Goal: Information Seeking & Learning: Learn about a topic

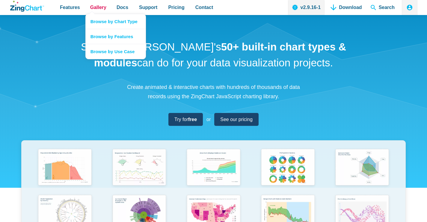
click at [99, 7] on span "Gallery" at bounding box center [98, 7] width 16 height 8
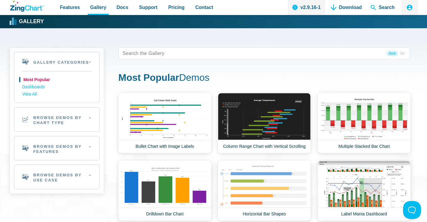
scroll to position [30, 0]
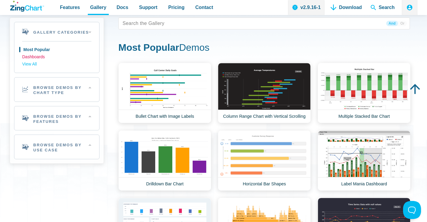
click at [38, 59] on link "Dashboards" at bounding box center [56, 56] width 69 height 7
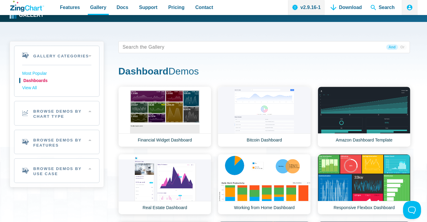
scroll to position [1, 0]
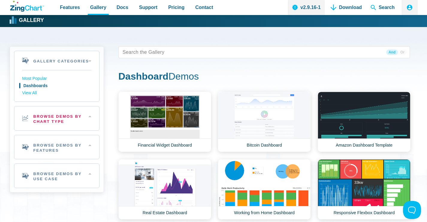
click at [67, 118] on h2 "Browse Demos By Chart Type" at bounding box center [56, 118] width 85 height 24
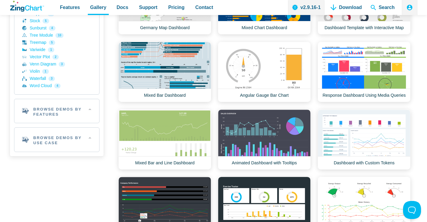
scroll to position [331, 0]
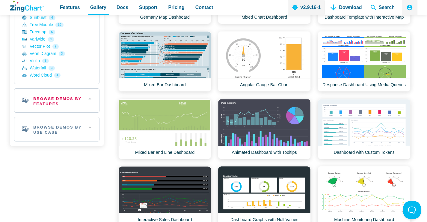
click at [65, 101] on h2 "Browse Demos By Features" at bounding box center [56, 100] width 85 height 24
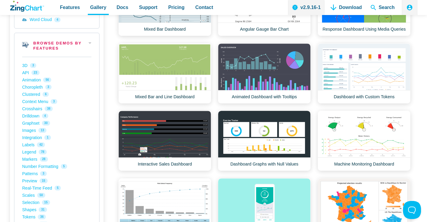
scroll to position [391, 0]
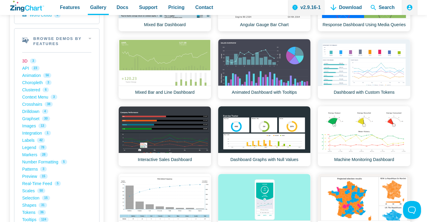
click at [26, 62] on link "3D 3" at bounding box center [56, 60] width 69 height 7
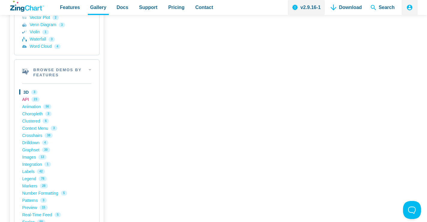
click at [26, 98] on link "API 23" at bounding box center [56, 99] width 69 height 7
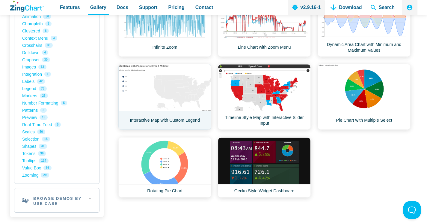
scroll to position [390, 0]
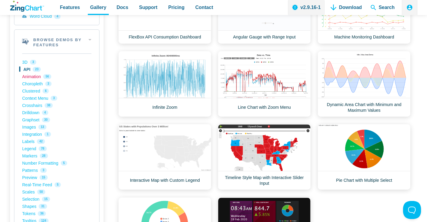
click at [38, 77] on link "Animation 56" at bounding box center [56, 76] width 69 height 7
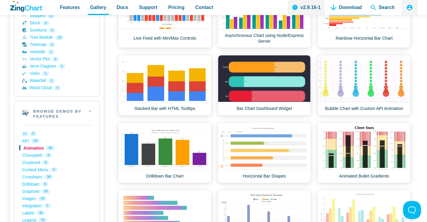
scroll to position [314, 0]
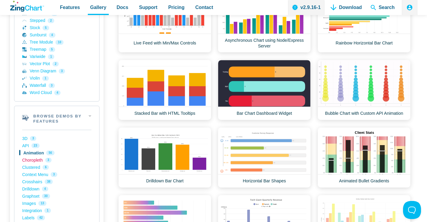
click at [32, 161] on link "Choropleth 3" at bounding box center [56, 159] width 69 height 7
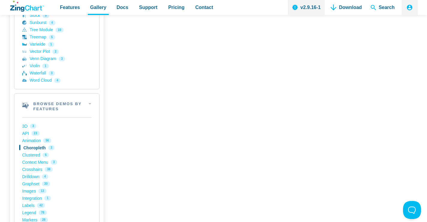
scroll to position [330, 0]
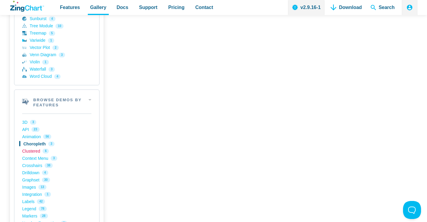
click at [37, 150] on link "Clustered 6" at bounding box center [56, 150] width 69 height 7
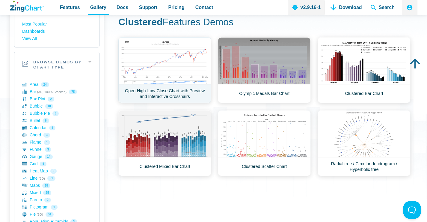
scroll to position [60, 0]
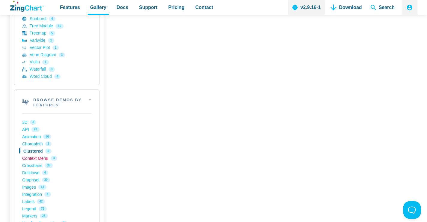
click at [42, 159] on link "Context Menu 3" at bounding box center [56, 157] width 69 height 7
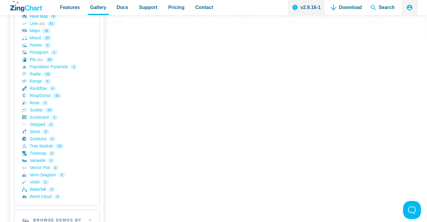
scroll to position [330, 0]
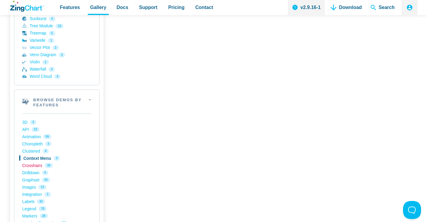
click at [34, 163] on link "Crosshairs 38" at bounding box center [56, 165] width 69 height 7
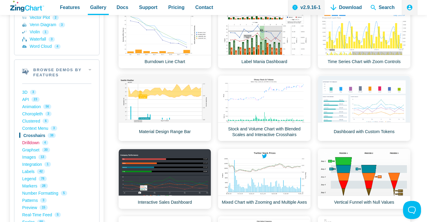
click at [35, 142] on link "Drilldown 4" at bounding box center [56, 142] width 69 height 7
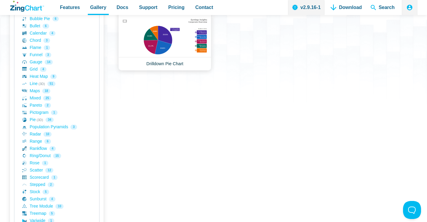
scroll to position [120, 0]
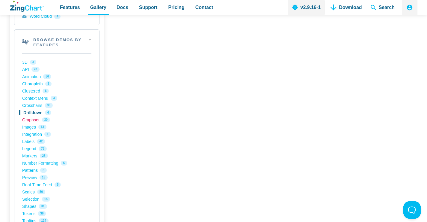
click at [34, 121] on link "Graphset 30" at bounding box center [56, 119] width 69 height 7
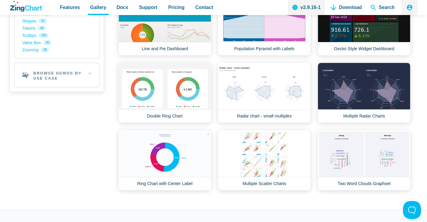
scroll to position [600, 0]
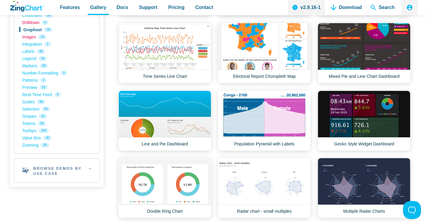
drag, startPoint x: 29, startPoint y: 36, endPoint x: 49, endPoint y: 44, distance: 21.3
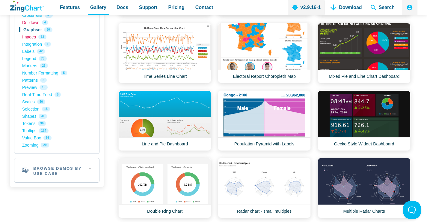
click at [29, 35] on link "Images 13" at bounding box center [56, 36] width 69 height 7
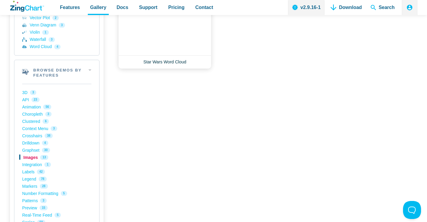
scroll to position [360, 0]
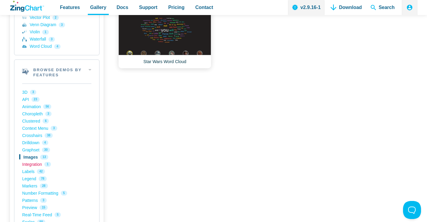
click at [32, 166] on link "Integration 1" at bounding box center [56, 163] width 69 height 7
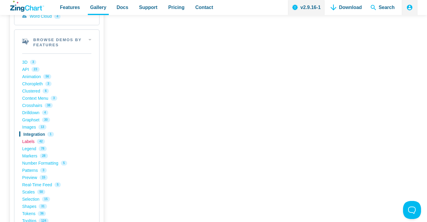
click at [32, 143] on link "Labels 42" at bounding box center [56, 141] width 69 height 7
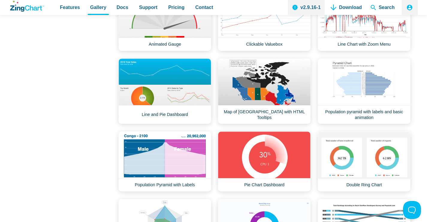
scroll to position [840, 0]
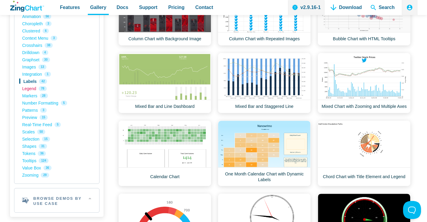
click at [31, 88] on link "Legend 78" at bounding box center [56, 88] width 69 height 7
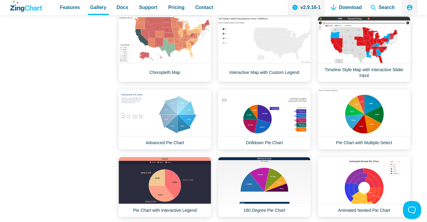
scroll to position [1410, 0]
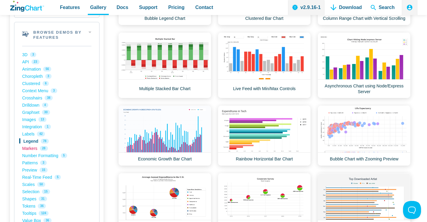
click at [34, 151] on link "Markers 28" at bounding box center [56, 148] width 69 height 7
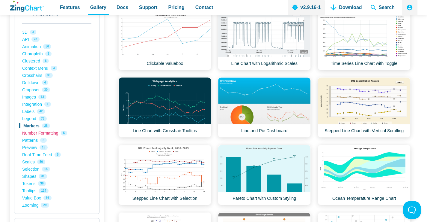
click at [45, 135] on link "Number Formatting 5" at bounding box center [56, 132] width 69 height 7
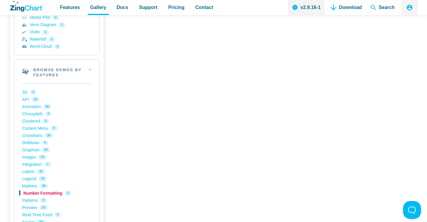
scroll to position [420, 0]
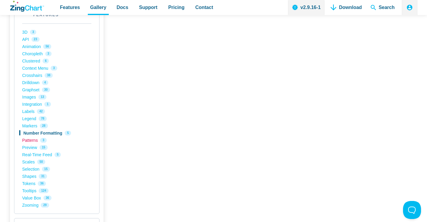
click at [26, 140] on link "Patterns 3" at bounding box center [56, 139] width 69 height 7
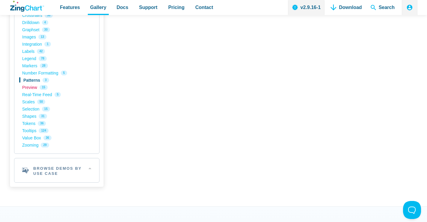
click at [33, 87] on link "Preview 15" at bounding box center [56, 87] width 69 height 7
click at [40, 96] on link "Real-Time Feed 5" at bounding box center [56, 94] width 69 height 7
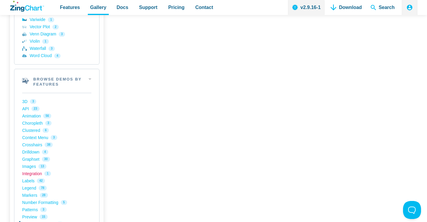
scroll to position [390, 0]
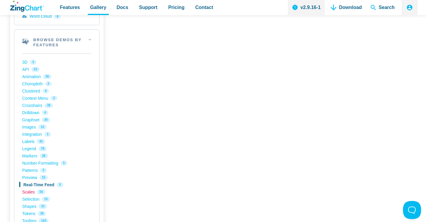
click at [33, 193] on link "Scales 50" at bounding box center [56, 191] width 69 height 7
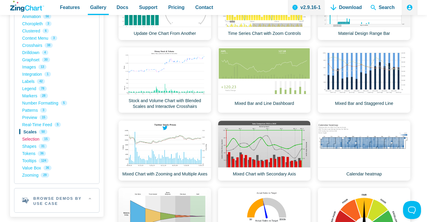
click at [37, 139] on link "Selection 15" at bounding box center [56, 138] width 69 height 7
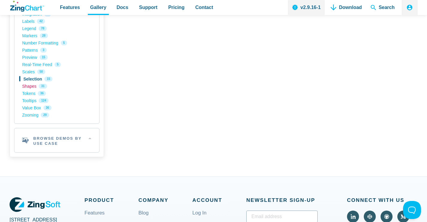
click at [35, 88] on link "Shapes 31" at bounding box center [56, 85] width 69 height 7
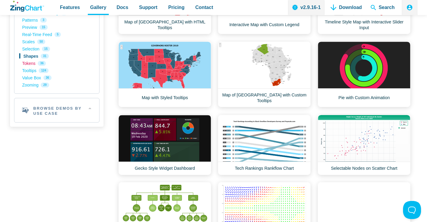
click at [32, 64] on link "Tokens 36" at bounding box center [56, 63] width 69 height 7
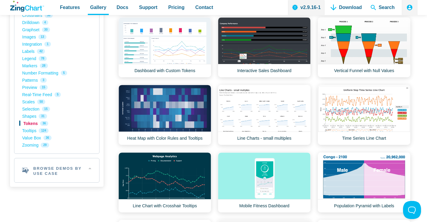
scroll to position [570, 0]
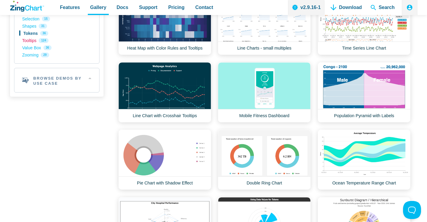
click at [27, 41] on link "Tooltips 124" at bounding box center [56, 40] width 69 height 7
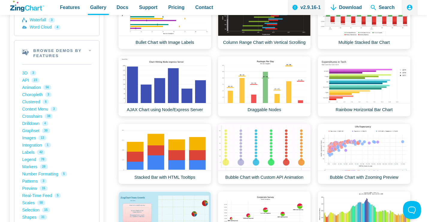
scroll to position [450, 0]
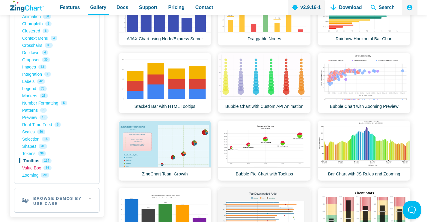
click at [30, 169] on link "Value Box 36" at bounding box center [56, 167] width 69 height 7
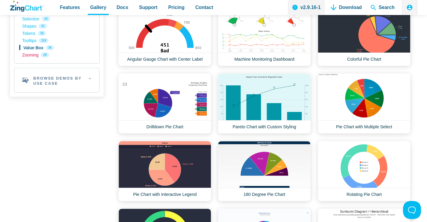
click at [36, 55] on link "Zooming 29" at bounding box center [56, 54] width 69 height 7
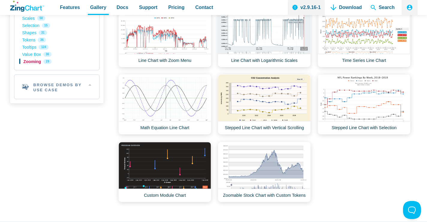
scroll to position [510, 0]
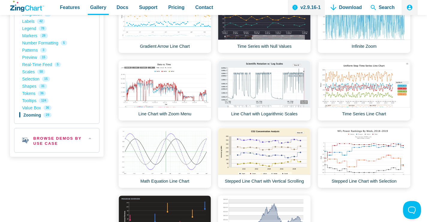
click at [67, 141] on h2 "Browse Demos By Use Case" at bounding box center [56, 140] width 85 height 24
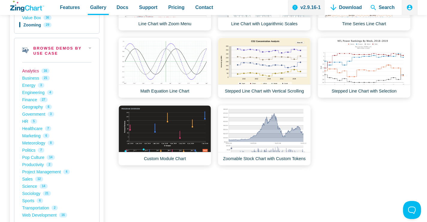
scroll to position [750, 0]
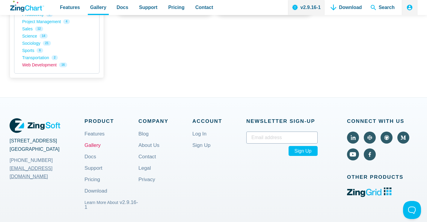
click at [43, 67] on link "Web Development 16" at bounding box center [56, 64] width 69 height 7
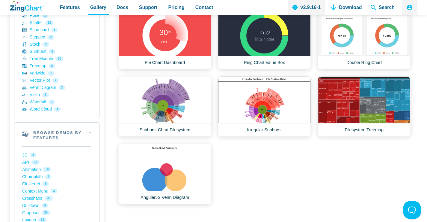
scroll to position [300, 0]
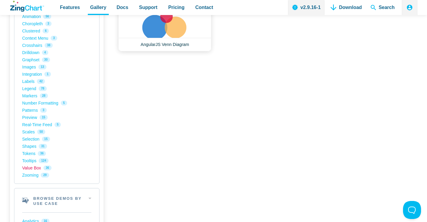
click at [33, 168] on link "Value Box 36" at bounding box center [56, 167] width 69 height 7
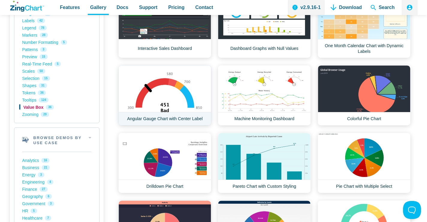
scroll to position [510, 0]
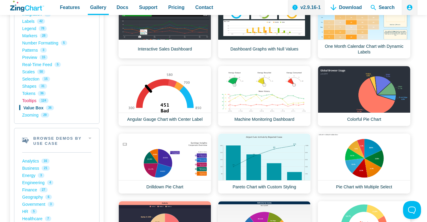
click at [32, 102] on link "Tooltips 124" at bounding box center [56, 100] width 69 height 7
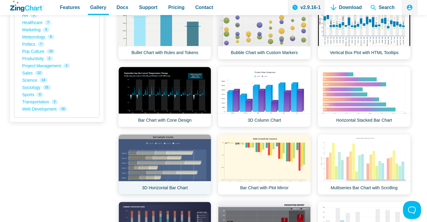
scroll to position [750, 0]
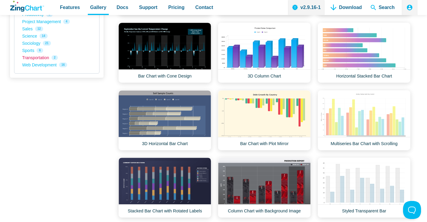
click at [39, 60] on link "Transportation 2" at bounding box center [56, 57] width 69 height 7
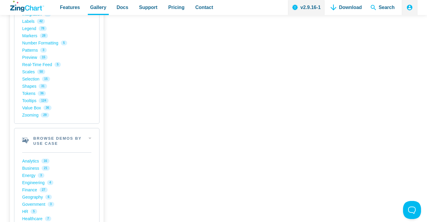
scroll to position [660, 0]
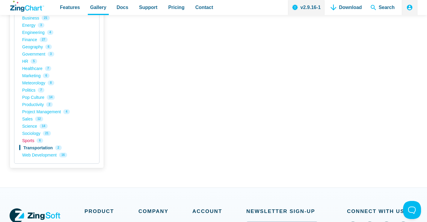
click at [31, 142] on link "Sports 6" at bounding box center [56, 140] width 69 height 7
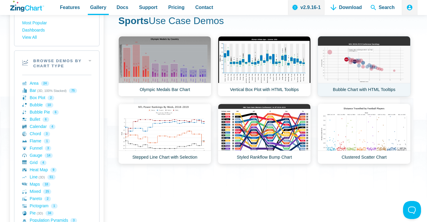
scroll to position [60, 0]
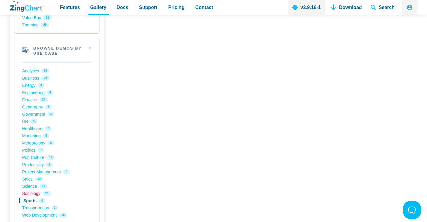
click at [35, 192] on link "Sociology 21" at bounding box center [56, 193] width 69 height 7
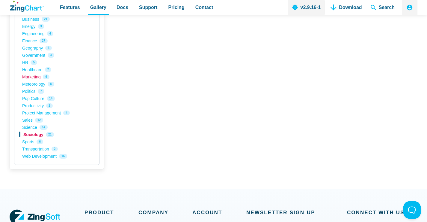
scroll to position [690, 0]
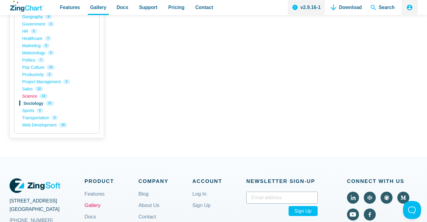
click at [30, 98] on link "Science 14" at bounding box center [56, 95] width 69 height 7
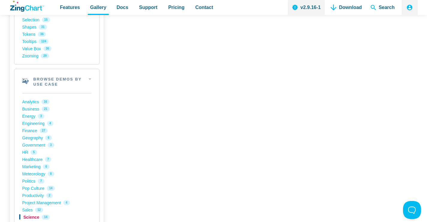
scroll to position [571, 0]
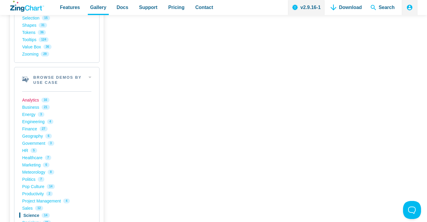
click at [33, 100] on link "Analytics 16" at bounding box center [56, 99] width 69 height 7
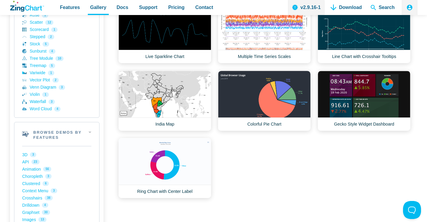
scroll to position [300, 0]
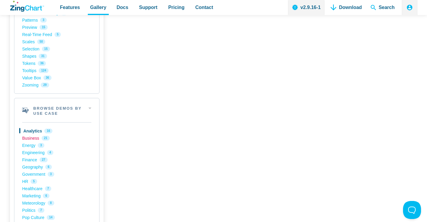
click at [30, 141] on link "Business 21" at bounding box center [56, 137] width 69 height 7
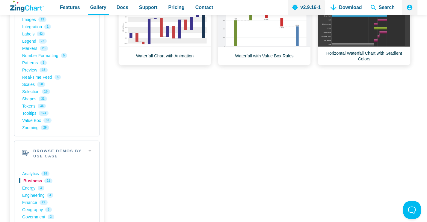
scroll to position [570, 0]
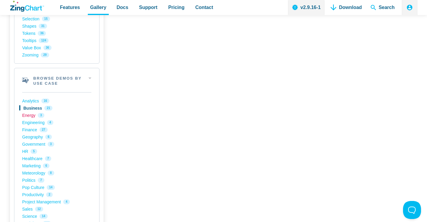
click at [29, 114] on link "Energy 3" at bounding box center [56, 115] width 69 height 7
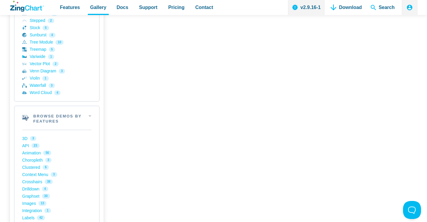
scroll to position [390, 0]
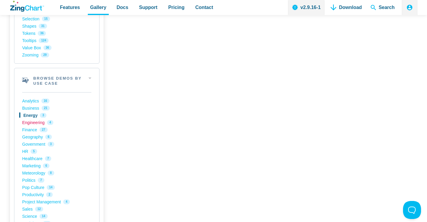
click at [40, 125] on link "Engineering 4" at bounding box center [56, 122] width 69 height 7
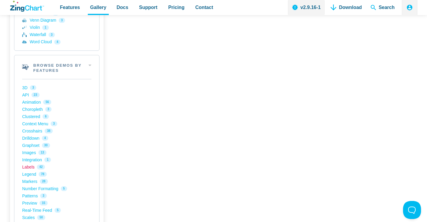
scroll to position [510, 0]
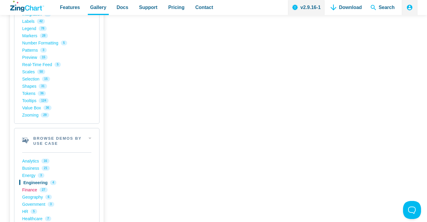
click at [33, 192] on link "Finance 27" at bounding box center [56, 189] width 69 height 7
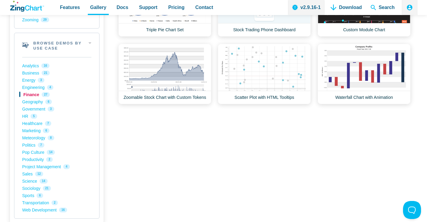
scroll to position [660, 0]
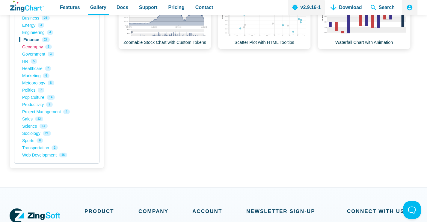
click at [35, 47] on link "Geography 6" at bounding box center [56, 46] width 69 height 7
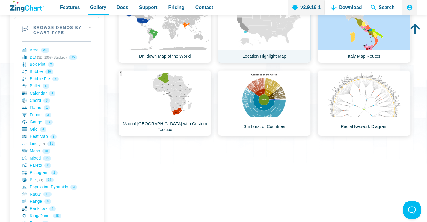
scroll to position [60, 0]
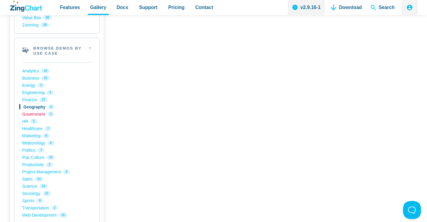
click at [30, 115] on link "Government 3" at bounding box center [56, 113] width 69 height 7
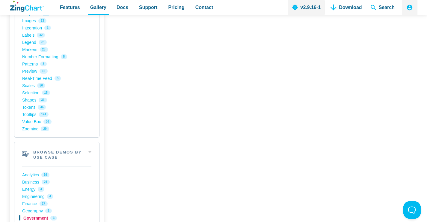
scroll to position [600, 0]
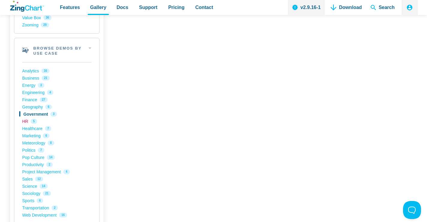
click at [25, 122] on link "HR 5" at bounding box center [56, 121] width 69 height 7
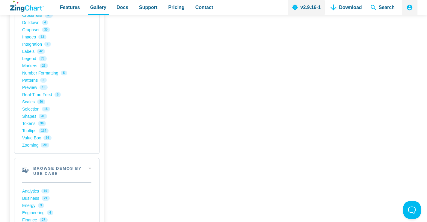
scroll to position [600, 0]
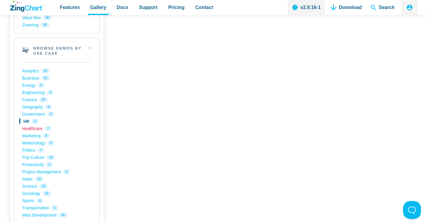
click at [37, 130] on link "Healthcare 7" at bounding box center [56, 128] width 69 height 7
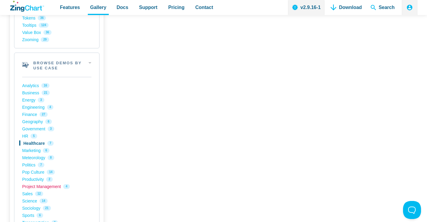
scroll to position [630, 0]
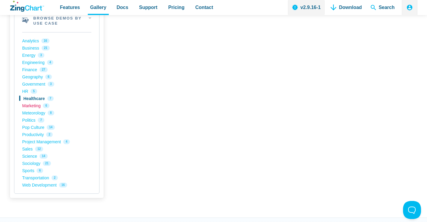
click at [35, 105] on link "Marketing 6" at bounding box center [56, 105] width 69 height 7
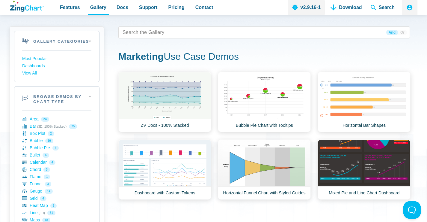
scroll to position [30, 0]
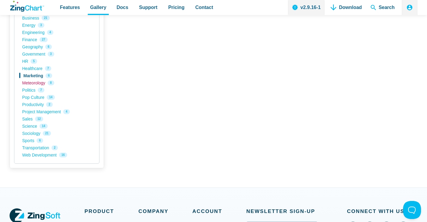
click at [38, 85] on link "Meteorology 8" at bounding box center [56, 82] width 69 height 7
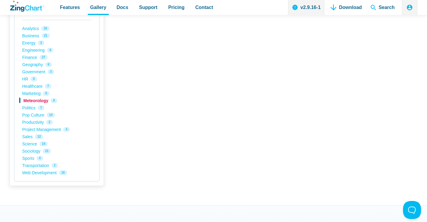
scroll to position [690, 0]
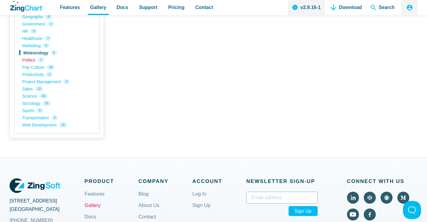
click at [31, 61] on link "Politics 7" at bounding box center [56, 59] width 69 height 7
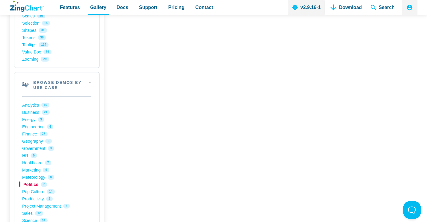
scroll to position [570, 0]
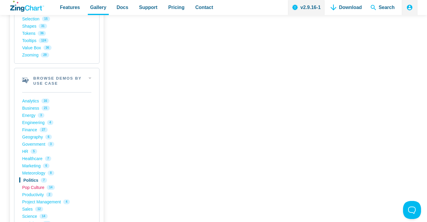
click at [33, 188] on link "Pop Culture 14" at bounding box center [56, 187] width 69 height 7
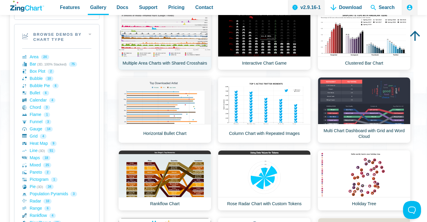
scroll to position [90, 0]
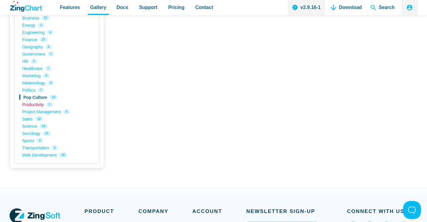
click at [41, 106] on link "Productivity 2" at bounding box center [56, 104] width 69 height 7
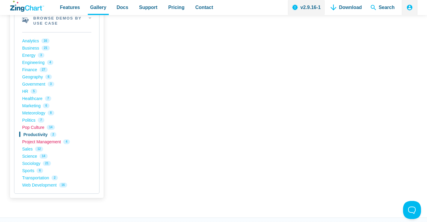
click at [43, 144] on link "Project Management 4" at bounding box center [56, 141] width 69 height 7
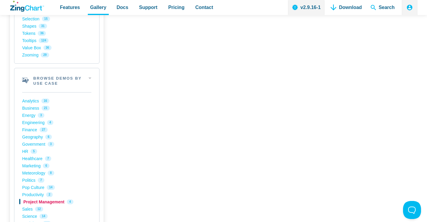
scroll to position [690, 0]
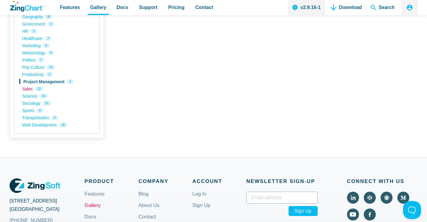
click at [29, 90] on link "Sales 12" at bounding box center [56, 88] width 69 height 7
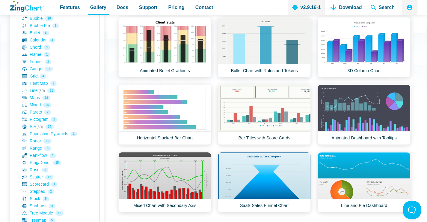
scroll to position [180, 0]
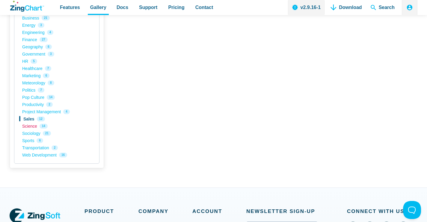
click at [28, 127] on link "Science 14" at bounding box center [56, 125] width 69 height 7
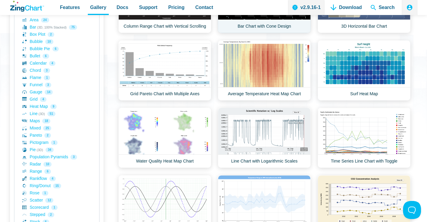
scroll to position [240, 0]
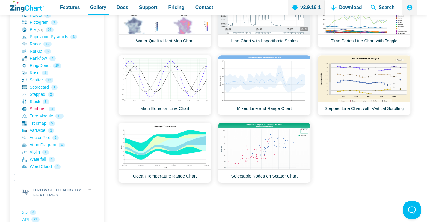
click at [40, 111] on link "Sunburst 4" at bounding box center [56, 108] width 69 height 7
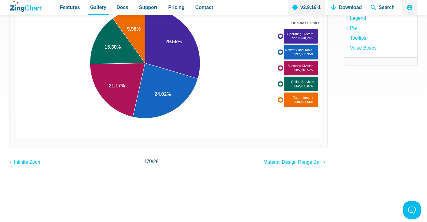
scroll to position [150, 0]
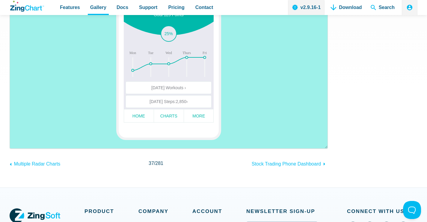
scroll to position [270, 0]
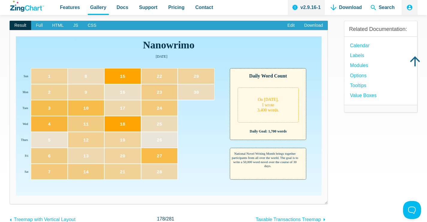
scroll to position [60, 0]
